Goal: Task Accomplishment & Management: Use online tool/utility

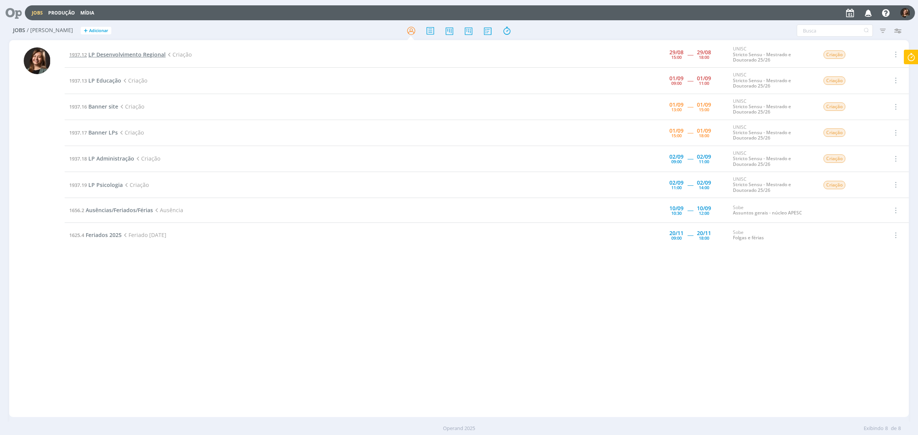
click at [142, 57] on span "LP Desenvolvimento Regional" at bounding box center [126, 54] width 77 height 7
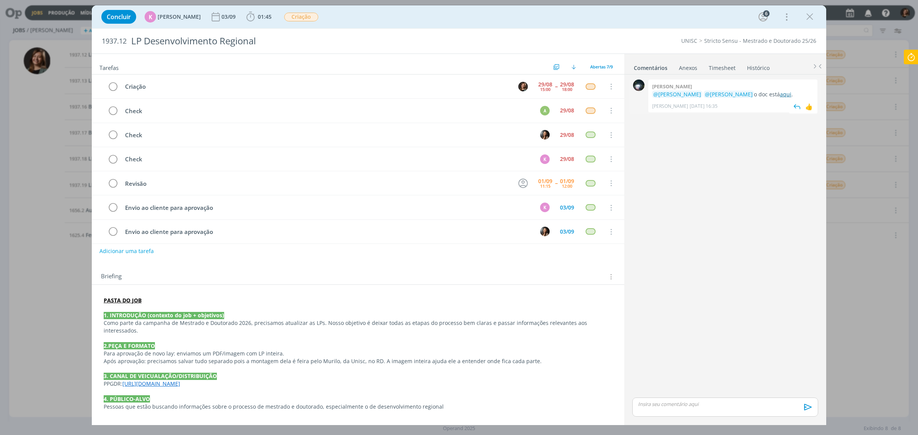
drag, startPoint x: 779, startPoint y: 92, endPoint x: 768, endPoint y: 94, distance: 11.2
click at [778, 93] on p "@[PERSON_NAME] @[PERSON_NAME] o doc está aqui ." at bounding box center [732, 95] width 161 height 8
click at [780, 94] on link "aqui" at bounding box center [785, 94] width 11 height 7
click at [806, 8] on div "Concluir K [PERSON_NAME] [DATE] 01:45 Iniciar Apontar Data * [DATE] Horas * 00:…" at bounding box center [459, 17] width 723 height 18
click at [809, 14] on icon "dialog" at bounding box center [809, 16] width 11 height 11
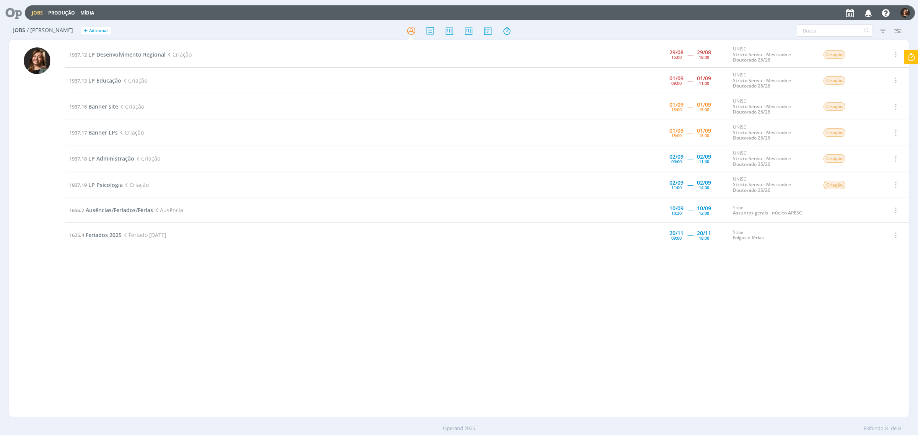
click at [103, 79] on span "LP Educação" at bounding box center [104, 80] width 33 height 7
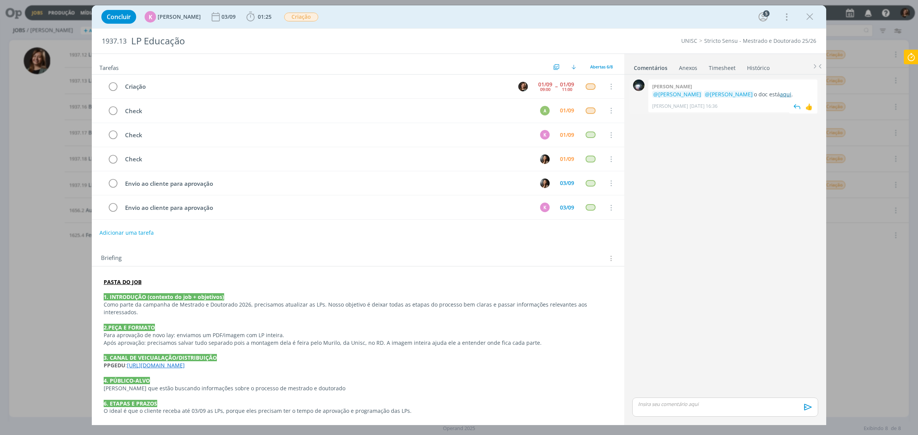
click at [780, 92] on link "aqui" at bounding box center [785, 94] width 11 height 7
click at [780, 95] on link "aqui" at bounding box center [785, 94] width 11 height 7
click at [810, 13] on icon "dialog" at bounding box center [809, 16] width 11 height 11
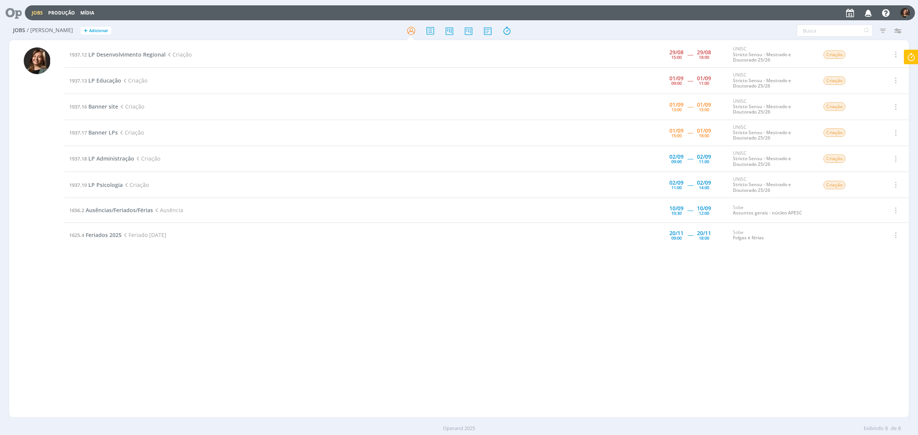
click at [107, 137] on td "1937.17 Banner LPs Criação" at bounding box center [335, 133] width 541 height 26
click at [111, 134] on span "Banner LPs" at bounding box center [102, 132] width 29 height 7
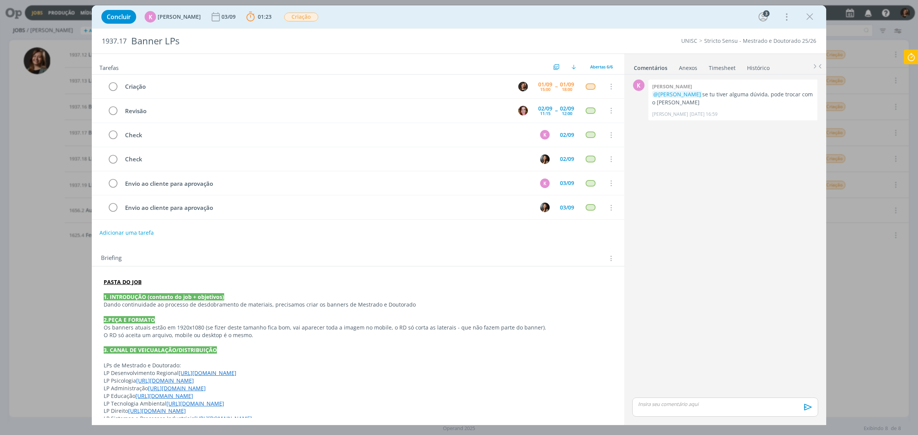
click at [907, 59] on icon at bounding box center [911, 57] width 14 height 15
click at [903, 59] on span "Parar" at bounding box center [902, 61] width 14 height 7
click at [807, 11] on icon "dialog" at bounding box center [809, 16] width 11 height 11
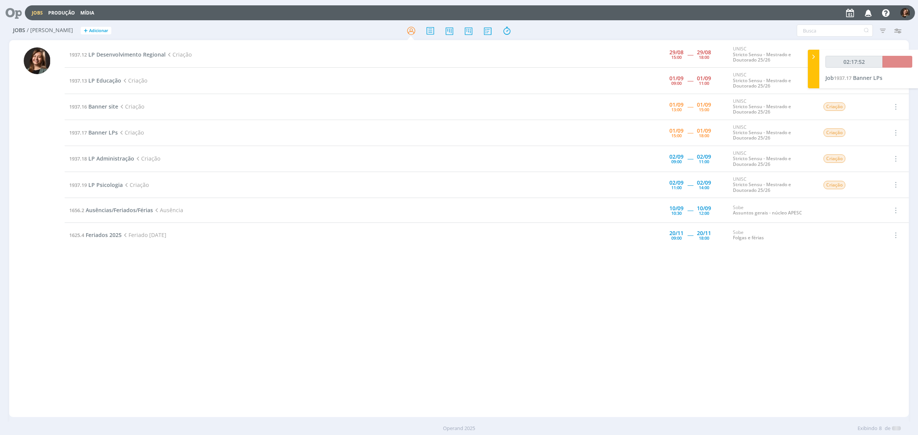
type input "02:18:00"
click at [864, 103] on div "Adicionar tarefa" at bounding box center [871, 104] width 84 height 7
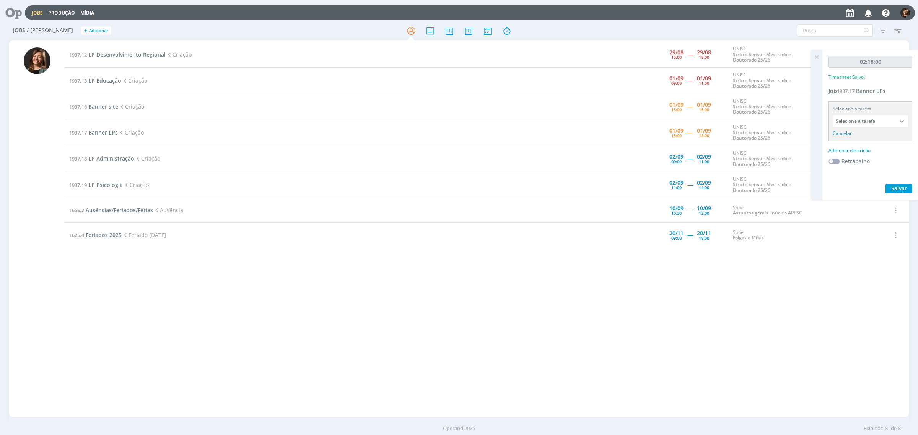
click at [861, 118] on input "Selecione a tarefa" at bounding box center [870, 121] width 75 height 11
click at [869, 163] on div "Criação - [PERSON_NAME]" at bounding box center [867, 164] width 59 height 6
type input "Criação"
click at [859, 144] on div "Adicionar descrição" at bounding box center [871, 140] width 84 height 7
click at [859, 143] on textarea at bounding box center [870, 152] width 80 height 27
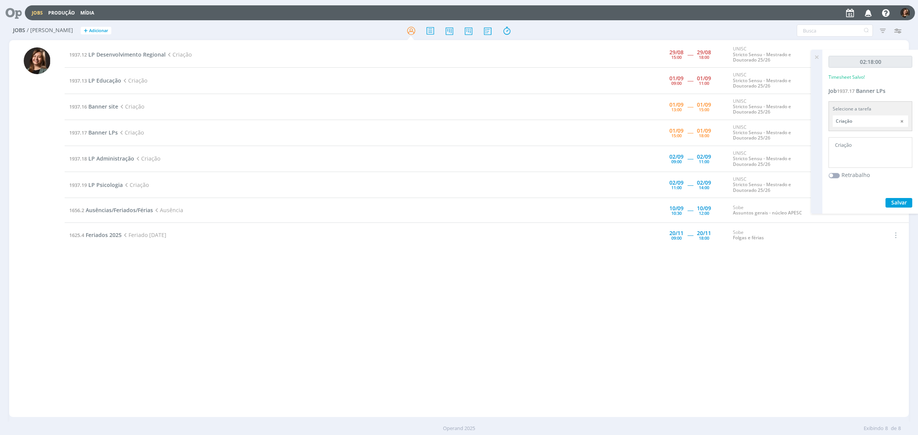
type textarea "Criação"
click at [895, 206] on button "Salvar" at bounding box center [899, 203] width 27 height 10
